Goal: Information Seeking & Learning: Learn about a topic

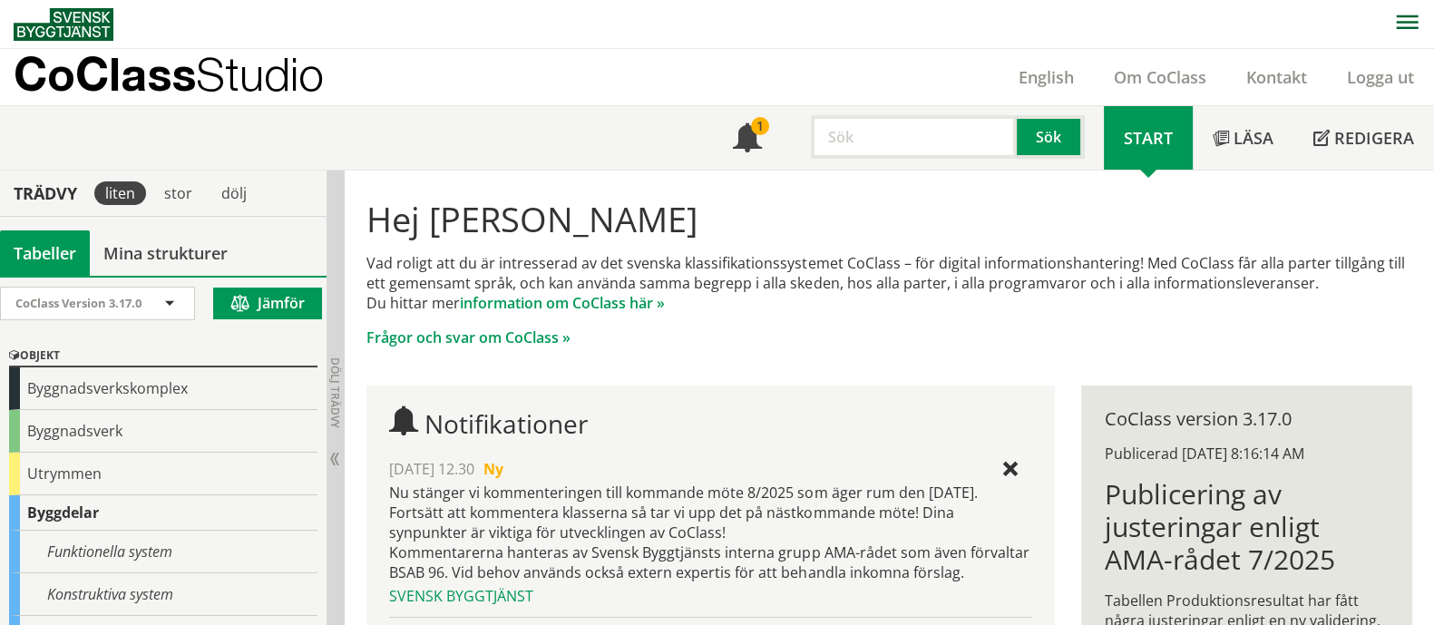
click at [881, 134] on input "text" at bounding box center [914, 137] width 206 height 44
type input "toalettstol"
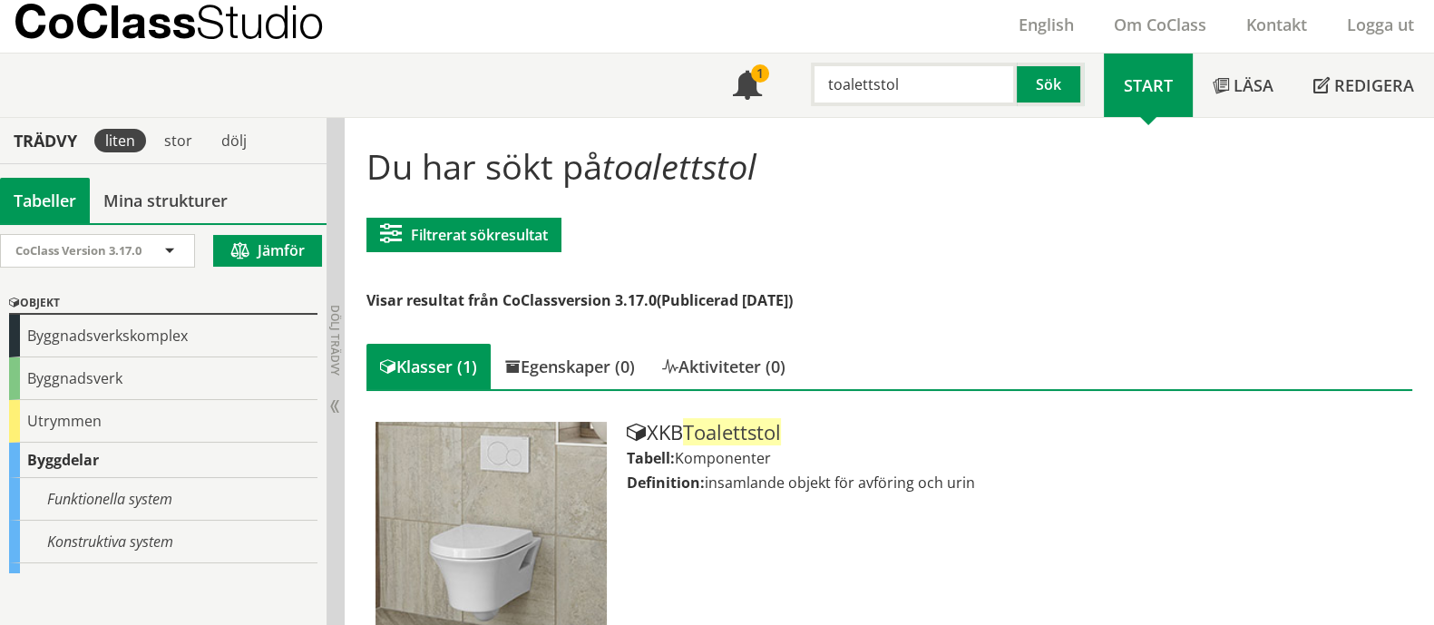
scroll to position [98, 0]
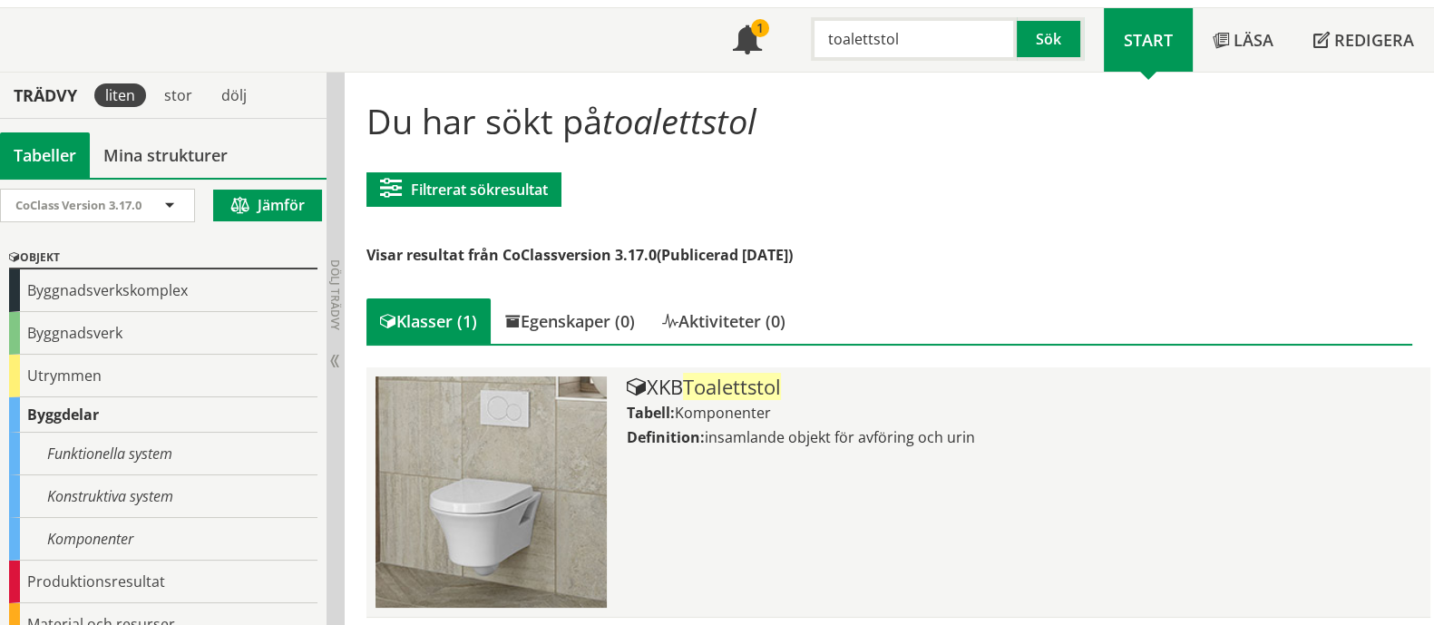
click at [712, 385] on span "Toalettstol" at bounding box center [732, 386] width 98 height 27
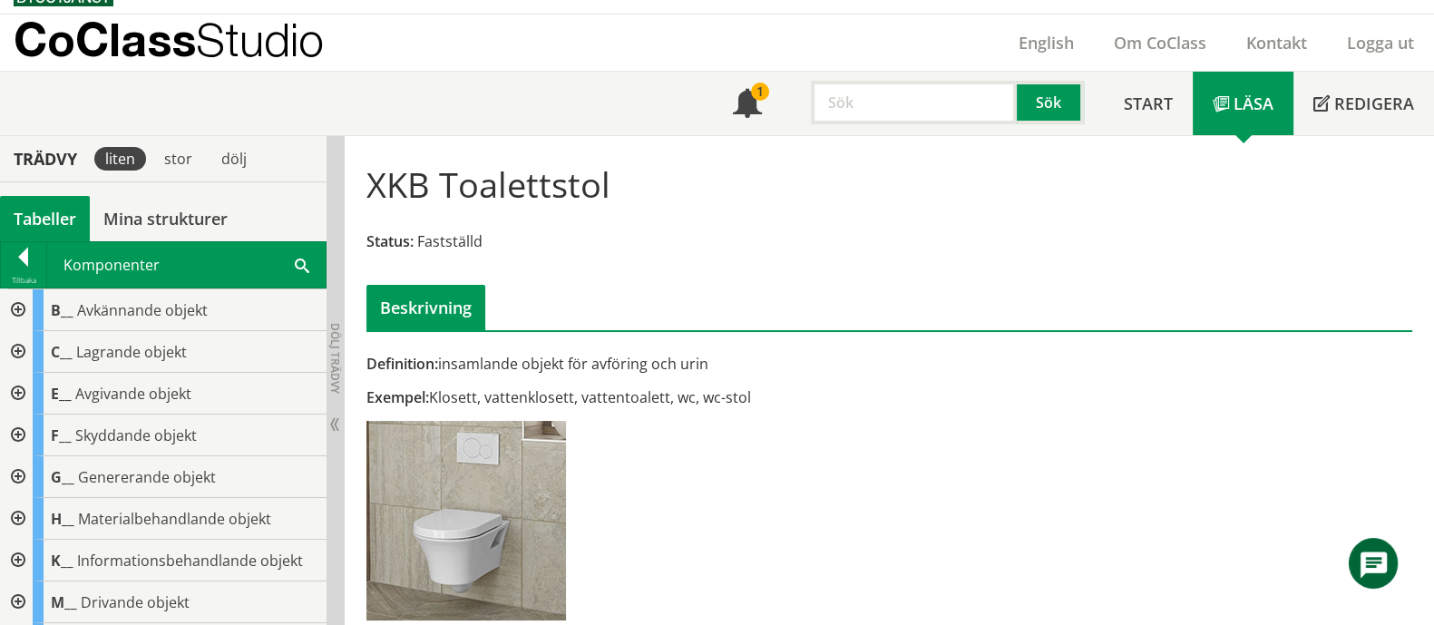
scroll to position [50, 0]
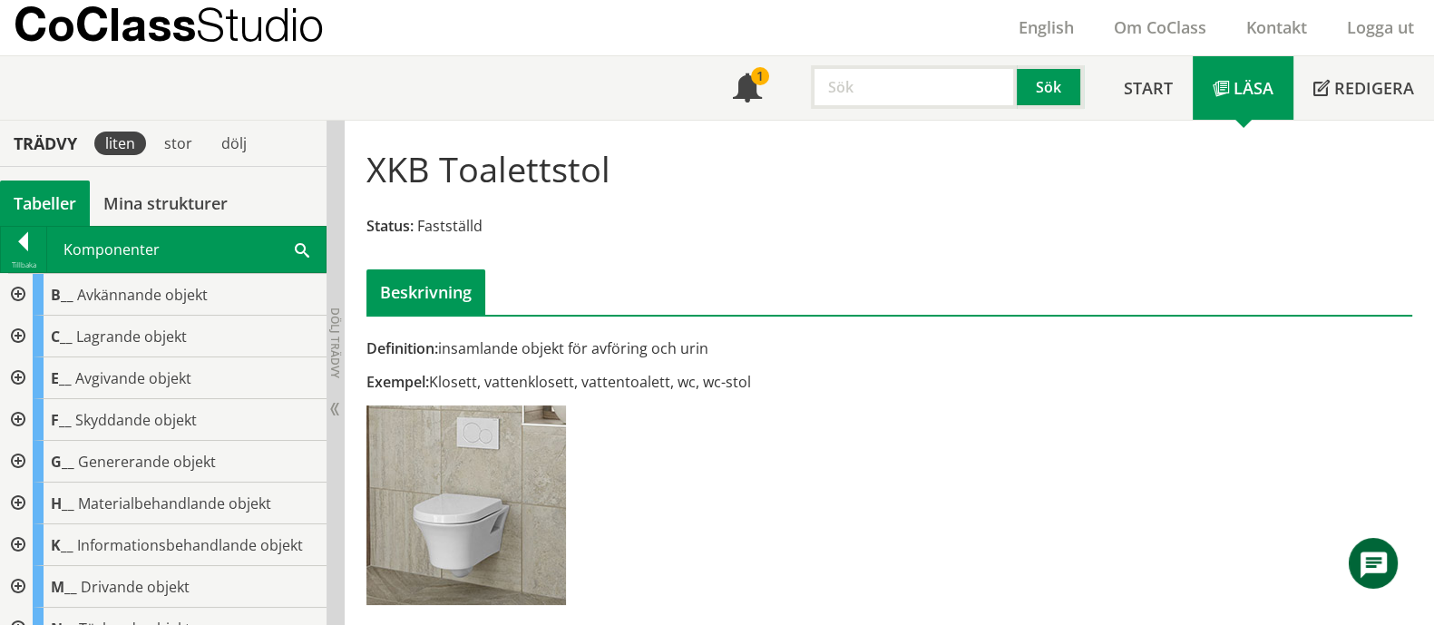
click at [549, 172] on h1 "XKB Toalettstol" at bounding box center [488, 169] width 244 height 40
click at [824, 89] on input "text" at bounding box center [914, 87] width 206 height 44
type input "garderob"
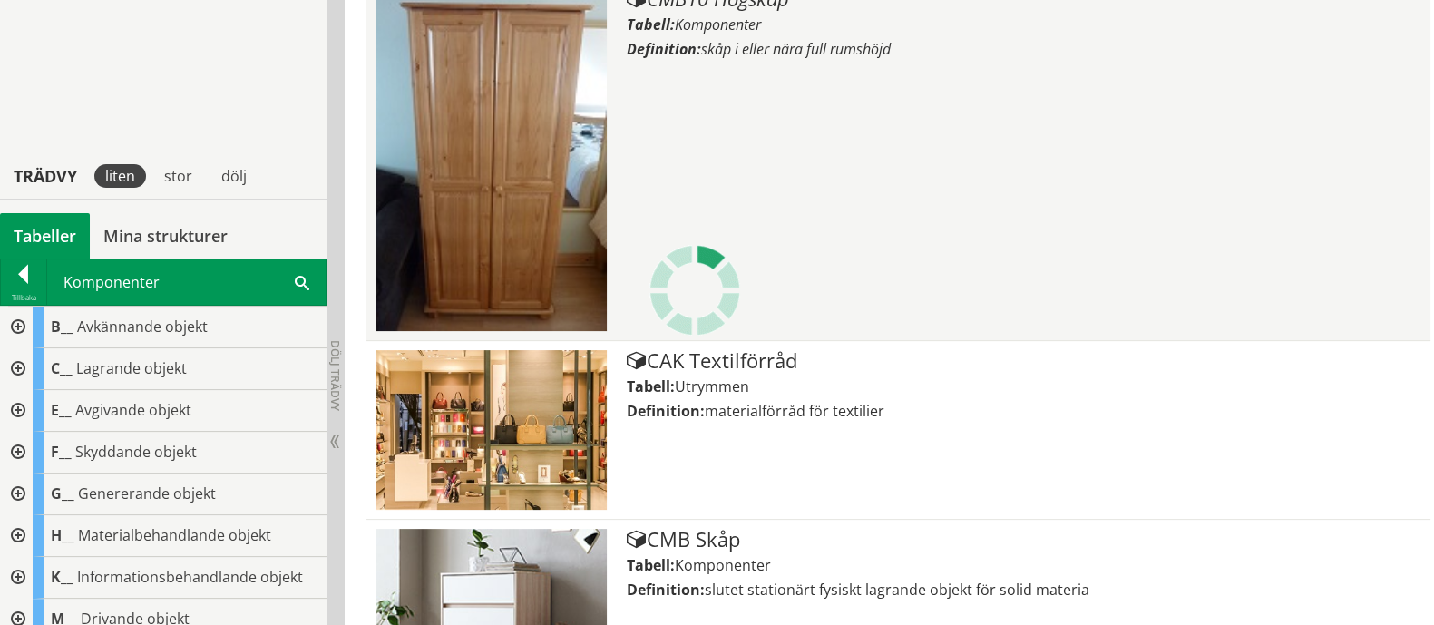
scroll to position [298, 0]
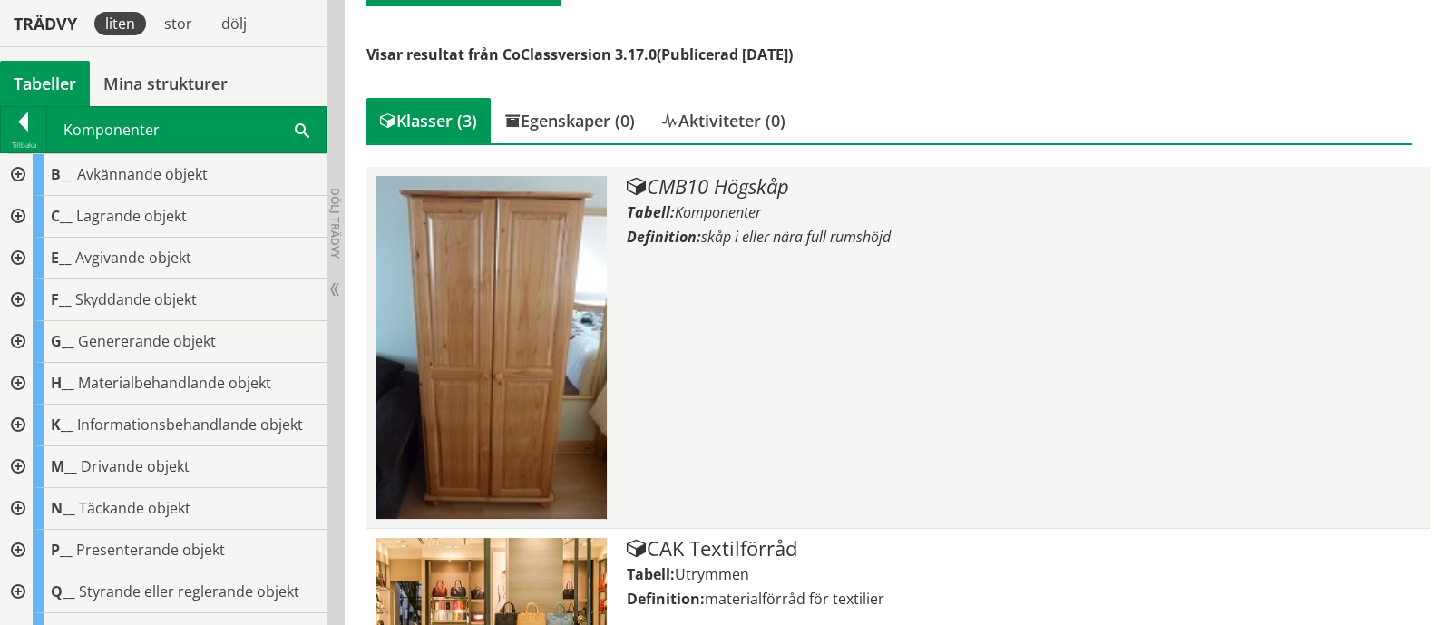
click at [871, 246] on div "CMB10 Högskåp Tabell: Komponenter Definition: skåp i eller nära full rumshöjd" at bounding box center [1024, 347] width 794 height 343
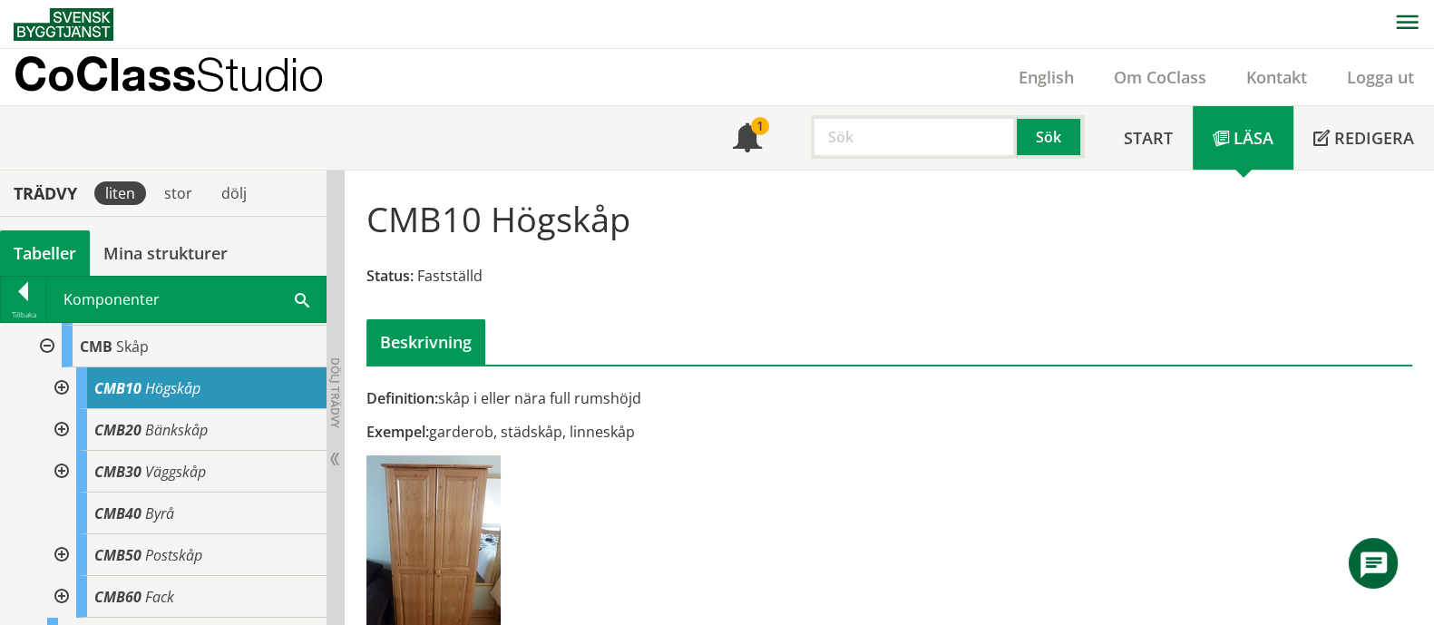
scroll to position [453, 0]
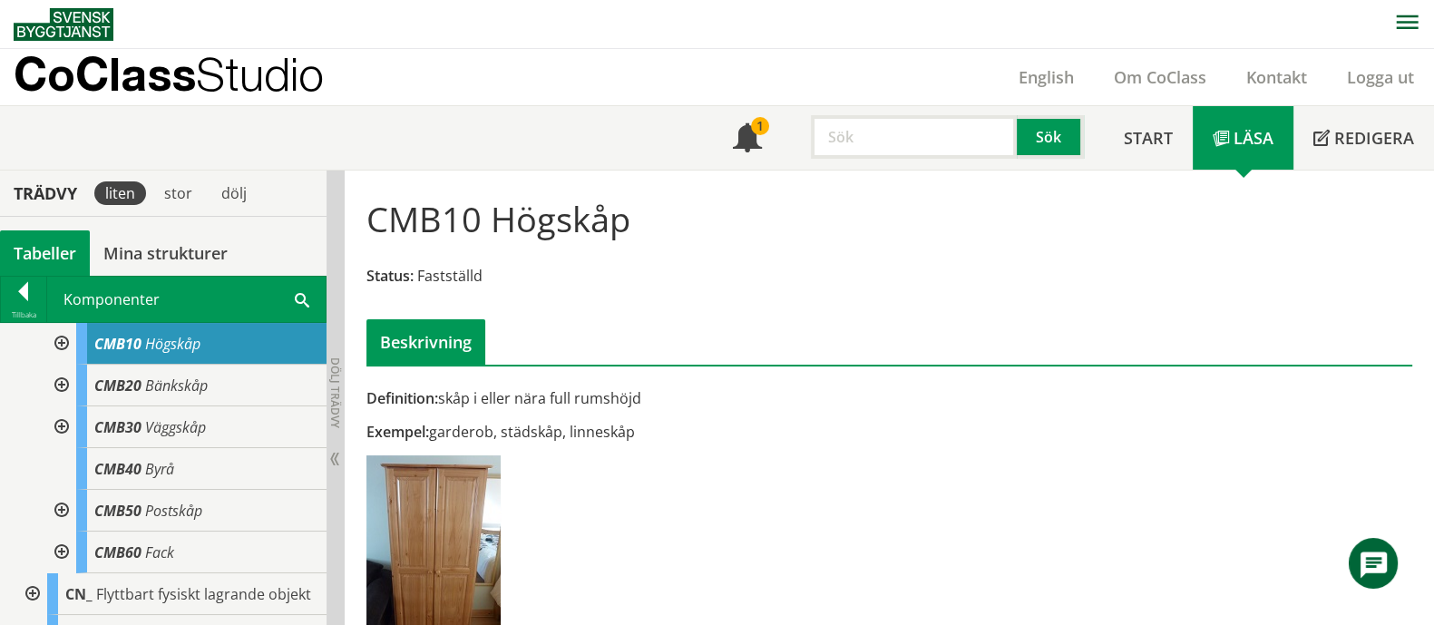
click at [63, 440] on div at bounding box center [60, 427] width 33 height 42
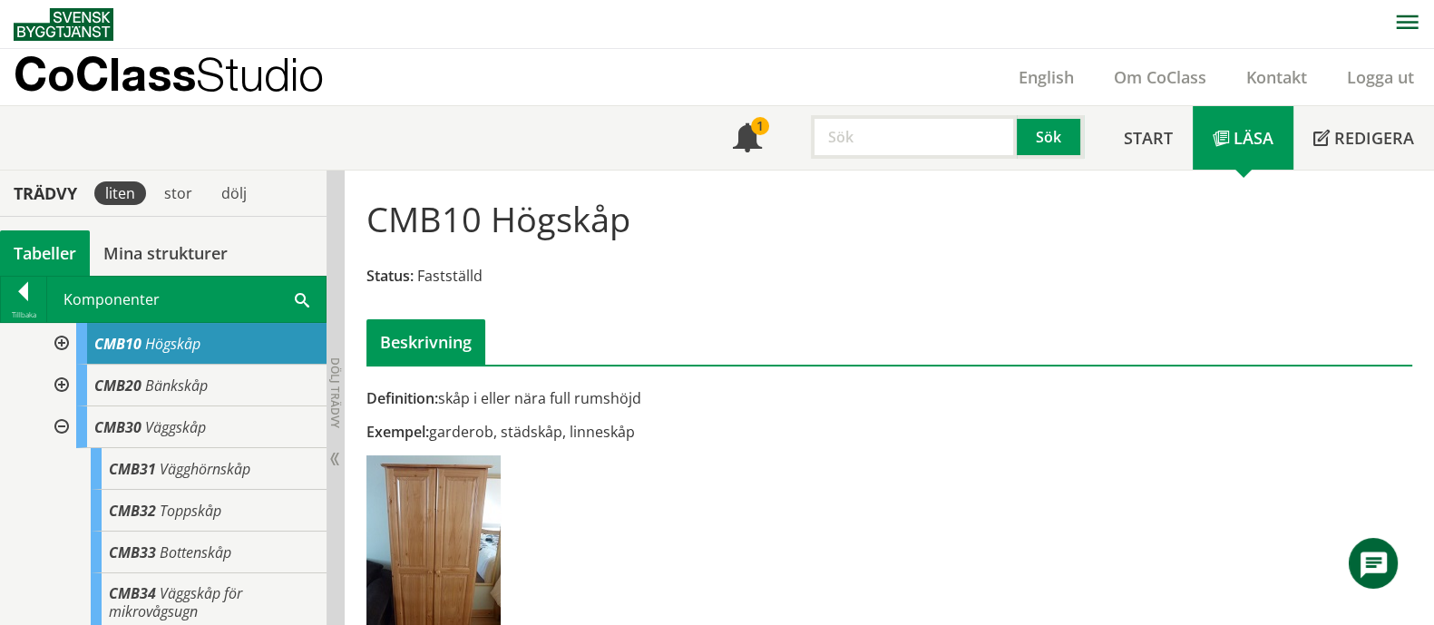
click at [591, 432] on div "Exempel: garderob, städskåp, linneskåp" at bounding box center [710, 432] width 688 height 20
drag, startPoint x: 689, startPoint y: 432, endPoint x: 374, endPoint y: 437, distance: 315.6
click at [374, 437] on div "Exempel: garderob, städskåp, linneskåp" at bounding box center [710, 432] width 688 height 20
click at [906, 151] on input "text" at bounding box center [914, 137] width 206 height 44
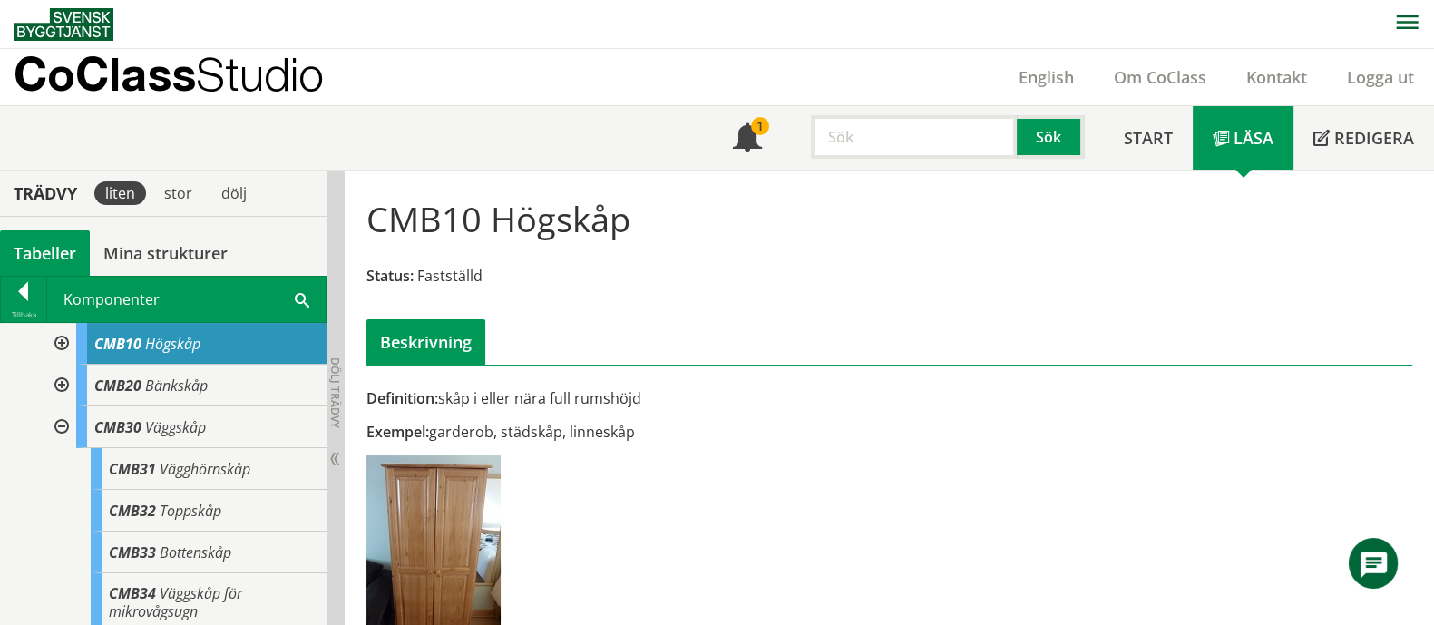
paste input "RB.YBA"
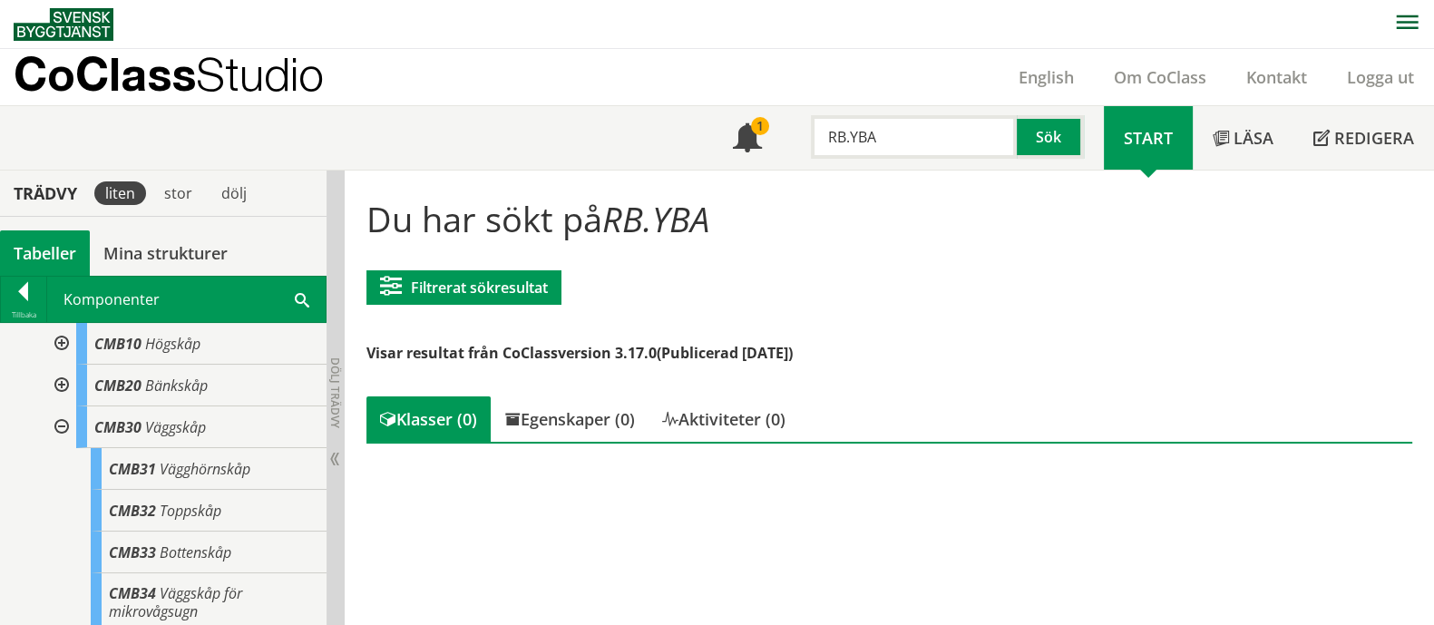
drag, startPoint x: 852, startPoint y: 136, endPoint x: 1005, endPoint y: 134, distance: 152.4
click at [1002, 135] on input "RB.YBA" at bounding box center [914, 137] width 206 height 44
type input "RB"
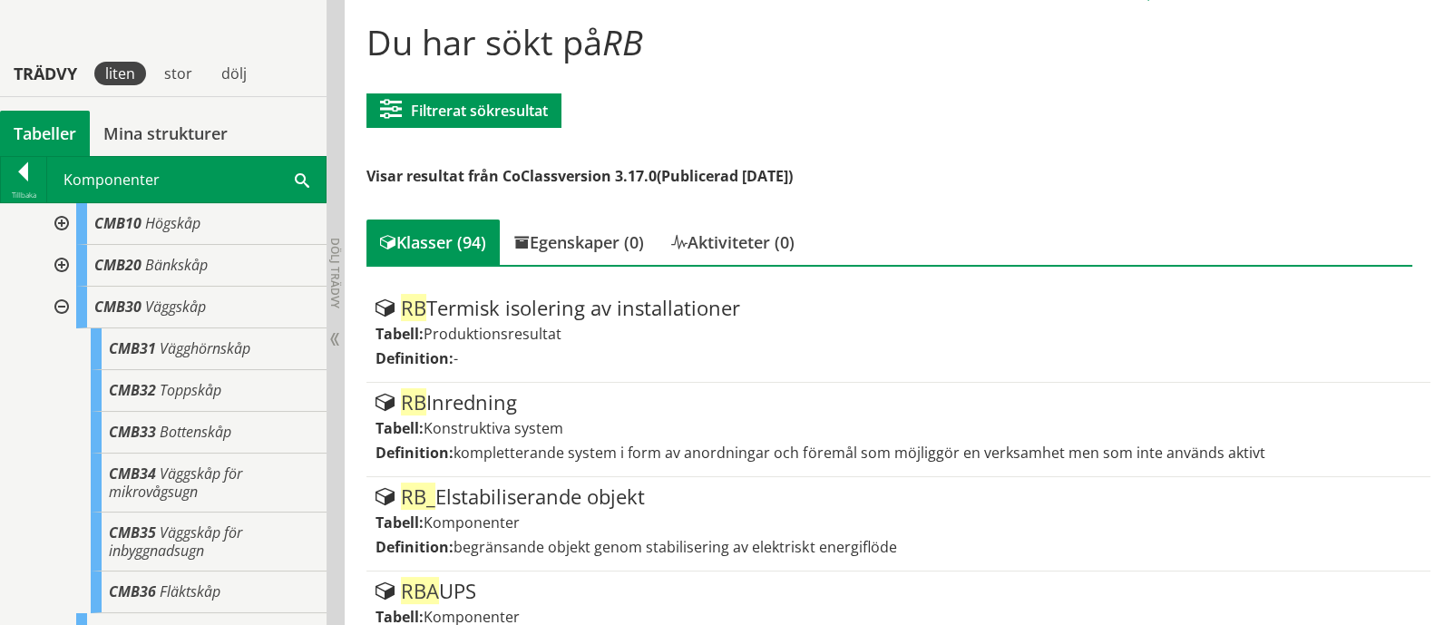
scroll to position [227, 0]
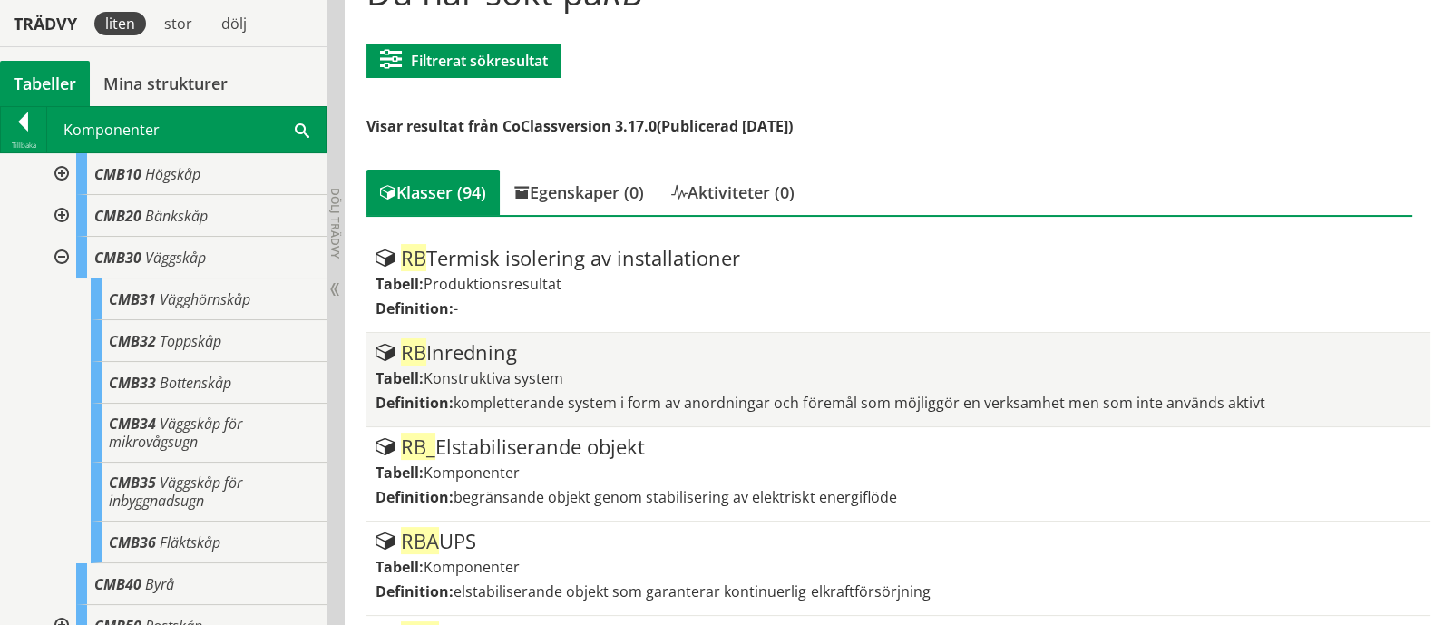
click at [508, 343] on div "RB Inredning" at bounding box center [897, 353] width 1045 height 22
